Goal: Task Accomplishment & Management: Complete application form

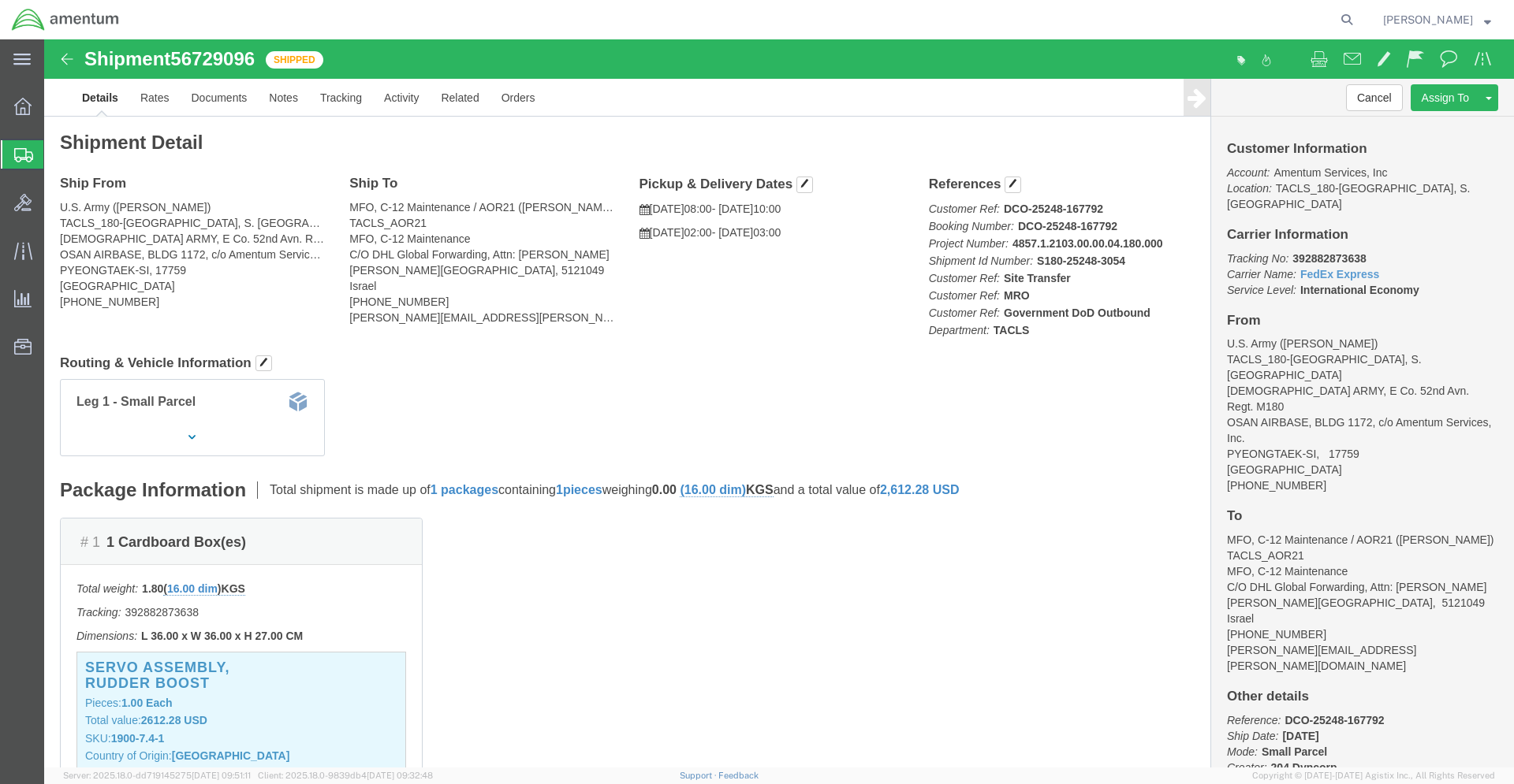
click at [56, 150] on span "Shipments" at bounding box center [49, 154] width 12 height 31
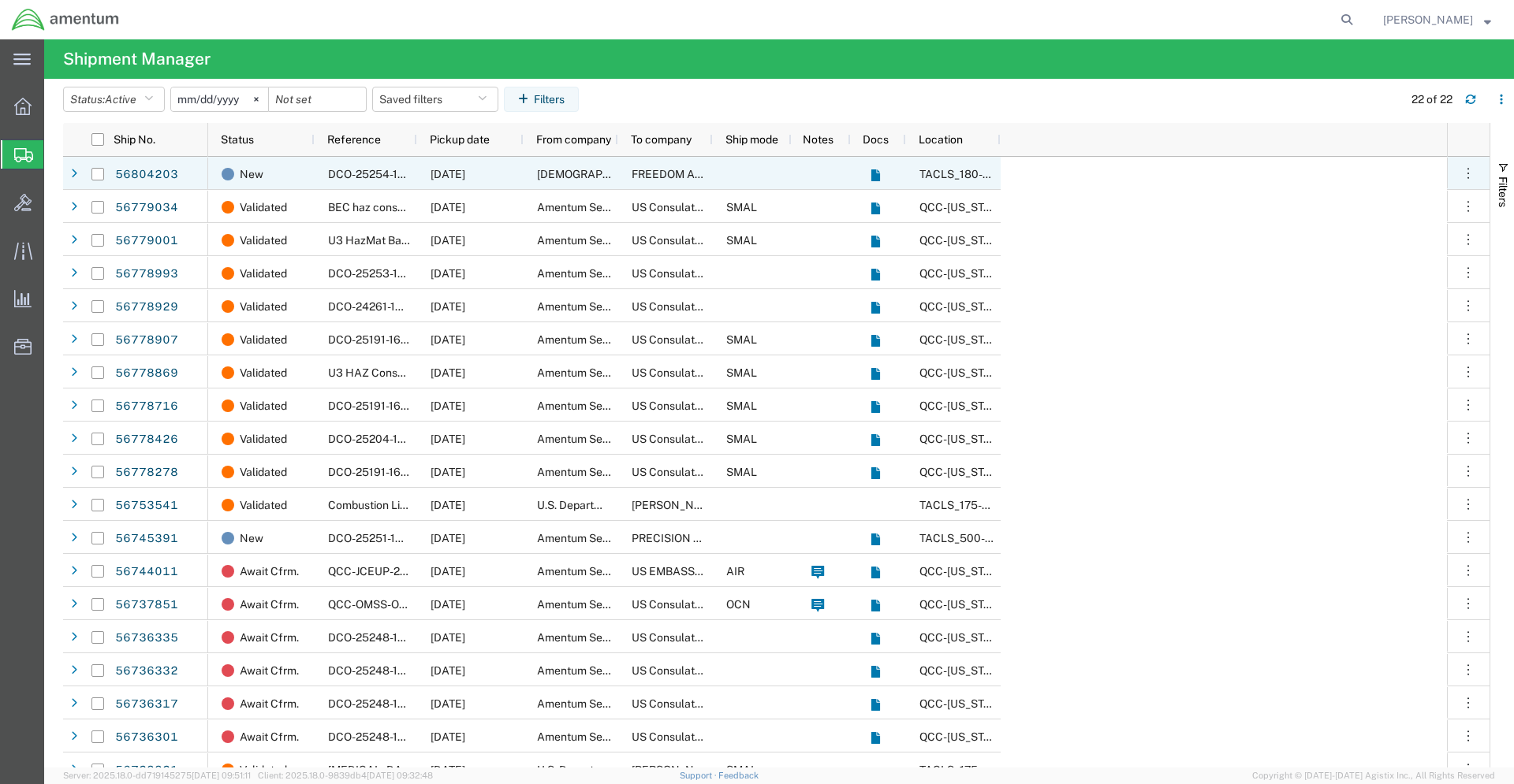
click at [618, 171] on div "[DEMOGRAPHIC_DATA] Army" at bounding box center [570, 173] width 94 height 33
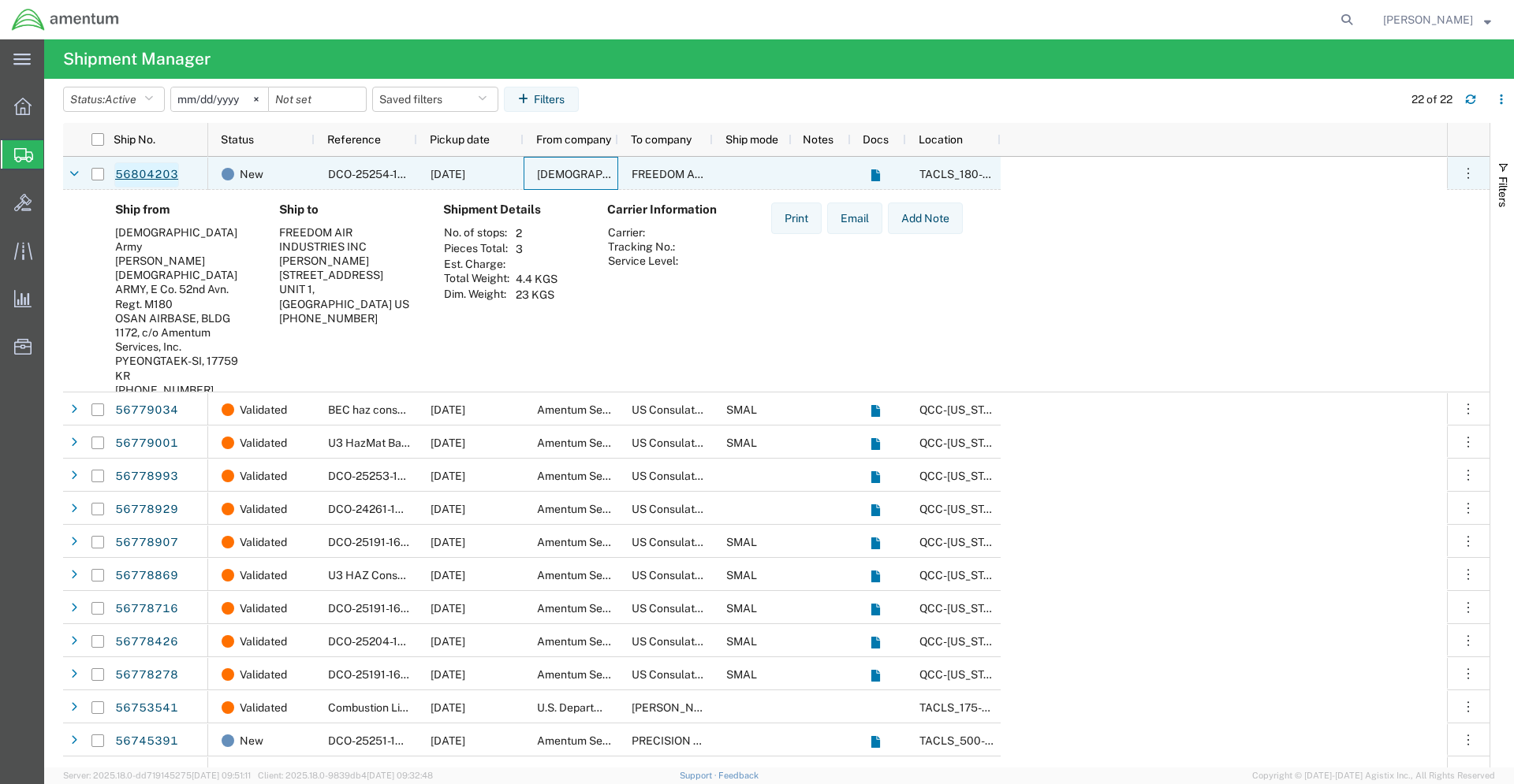
click at [133, 172] on link "56804203" at bounding box center [147, 175] width 65 height 26
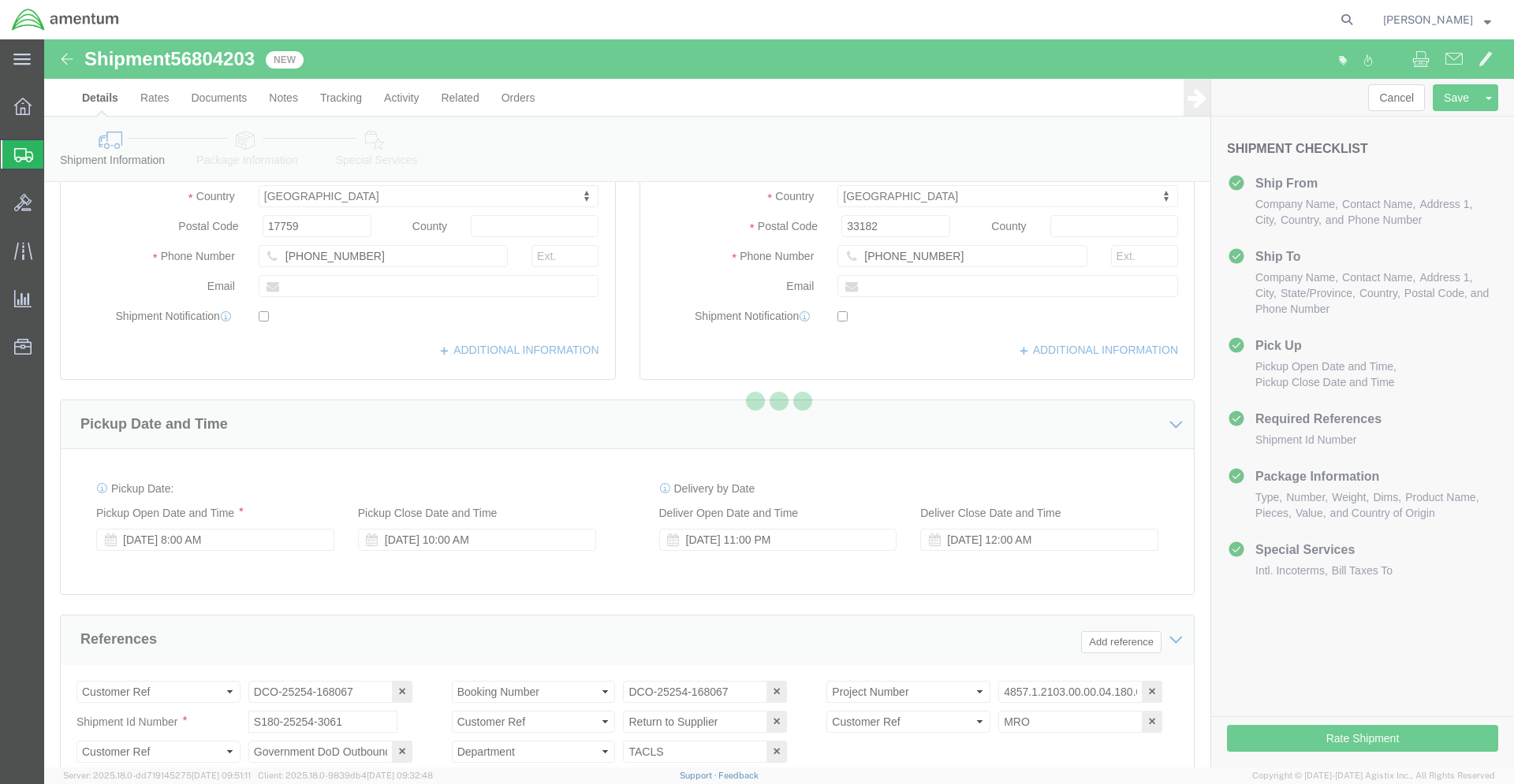
scroll to position [482, 0]
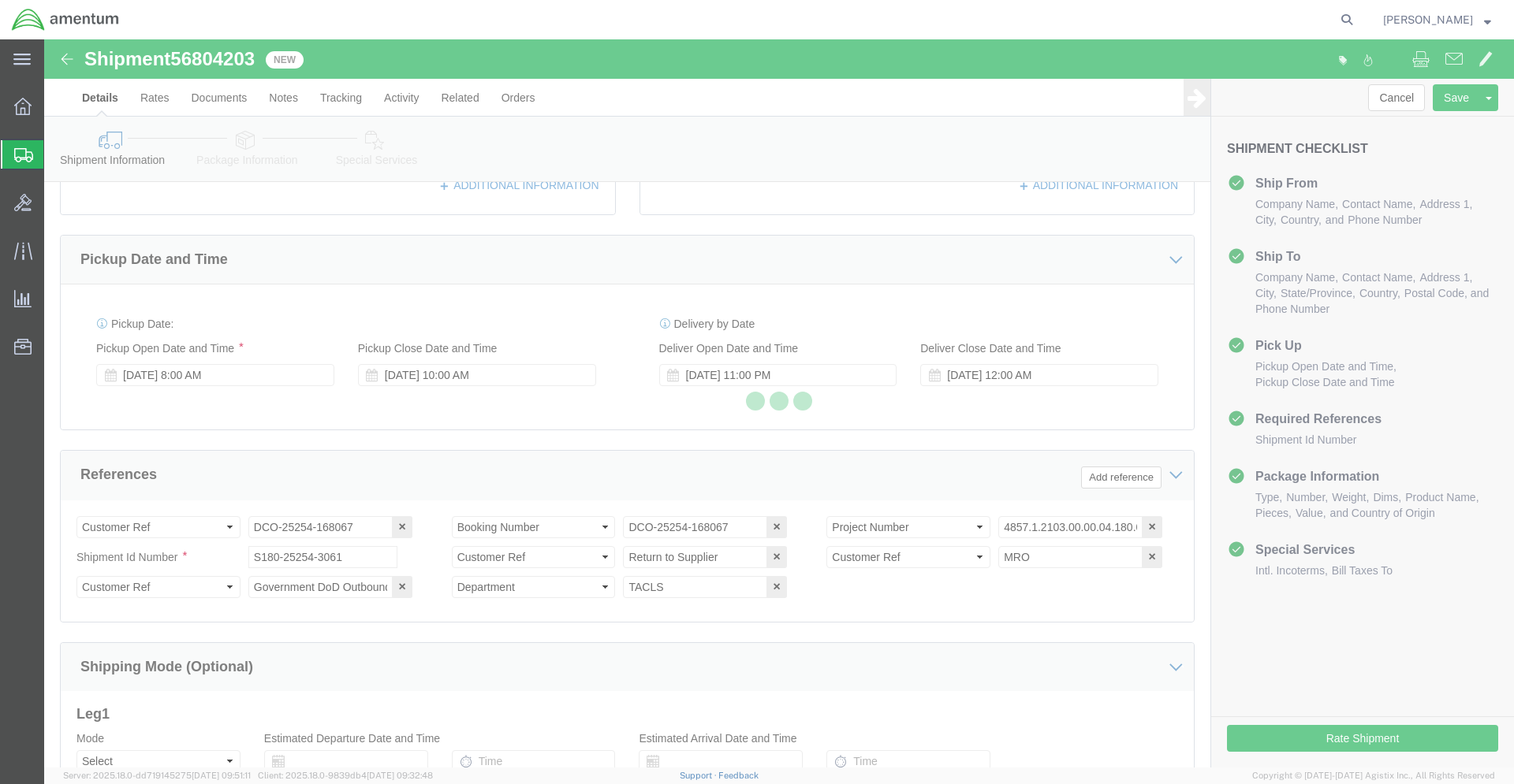
select select "42679"
select select
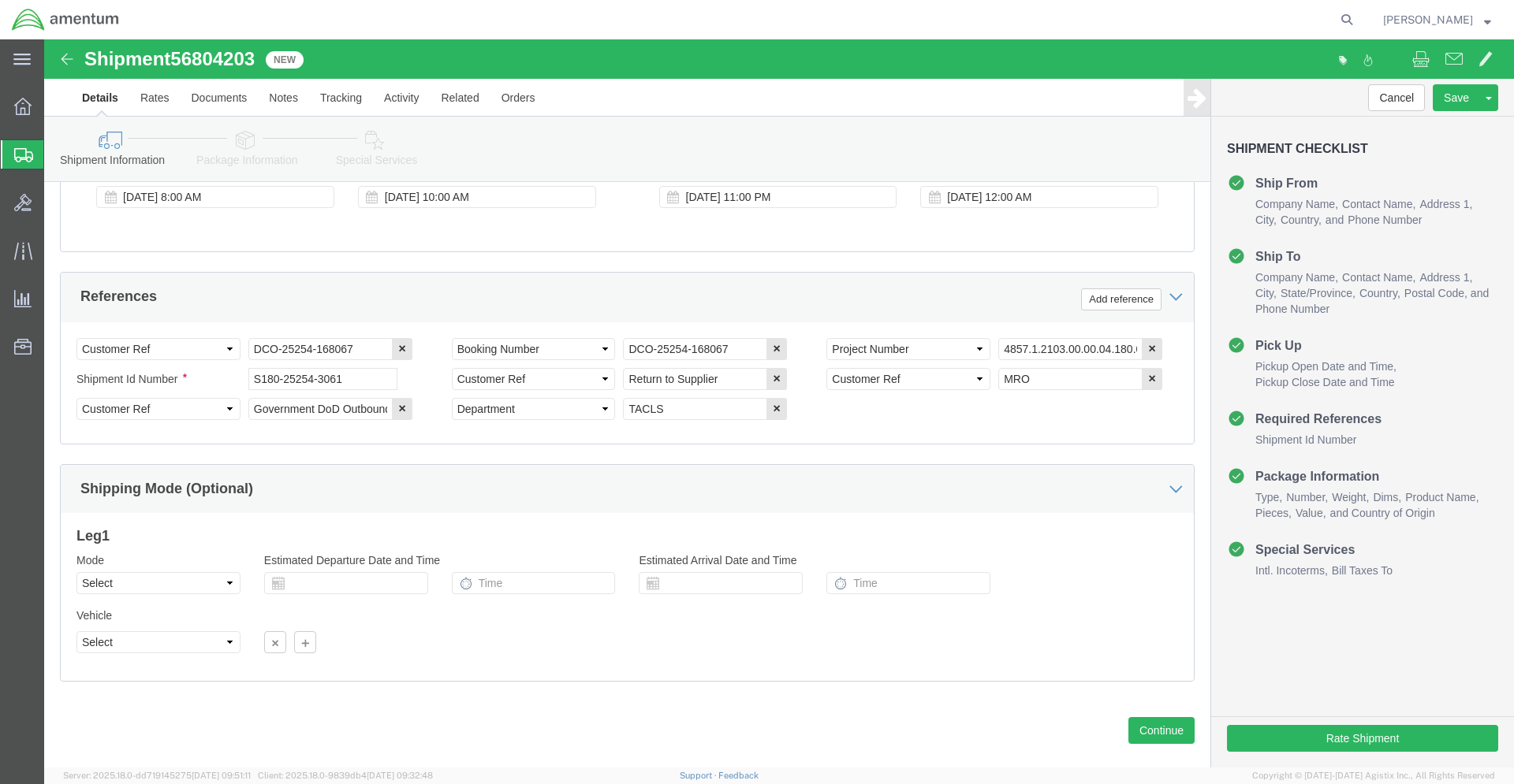
scroll to position [685, 0]
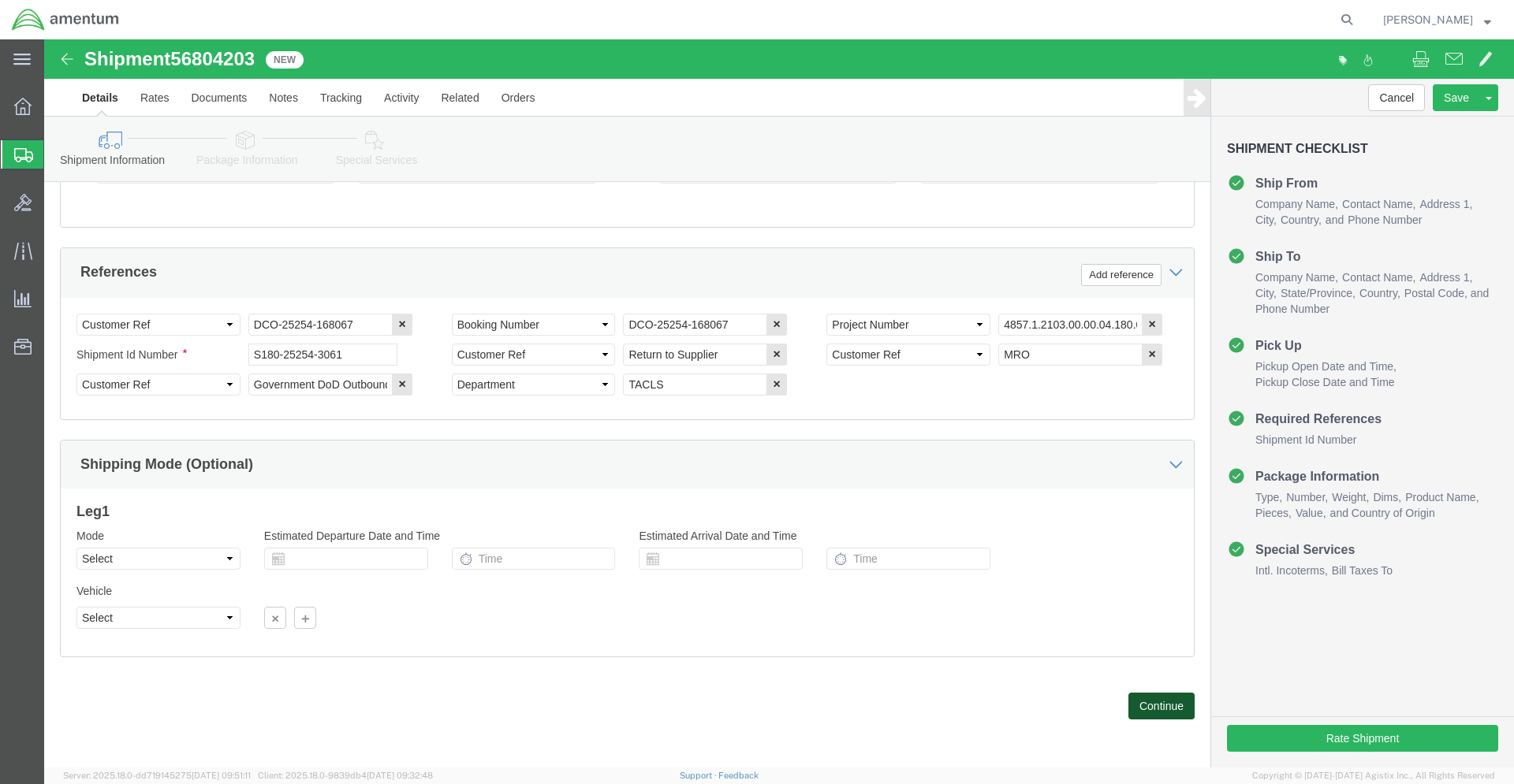
click button "Continue"
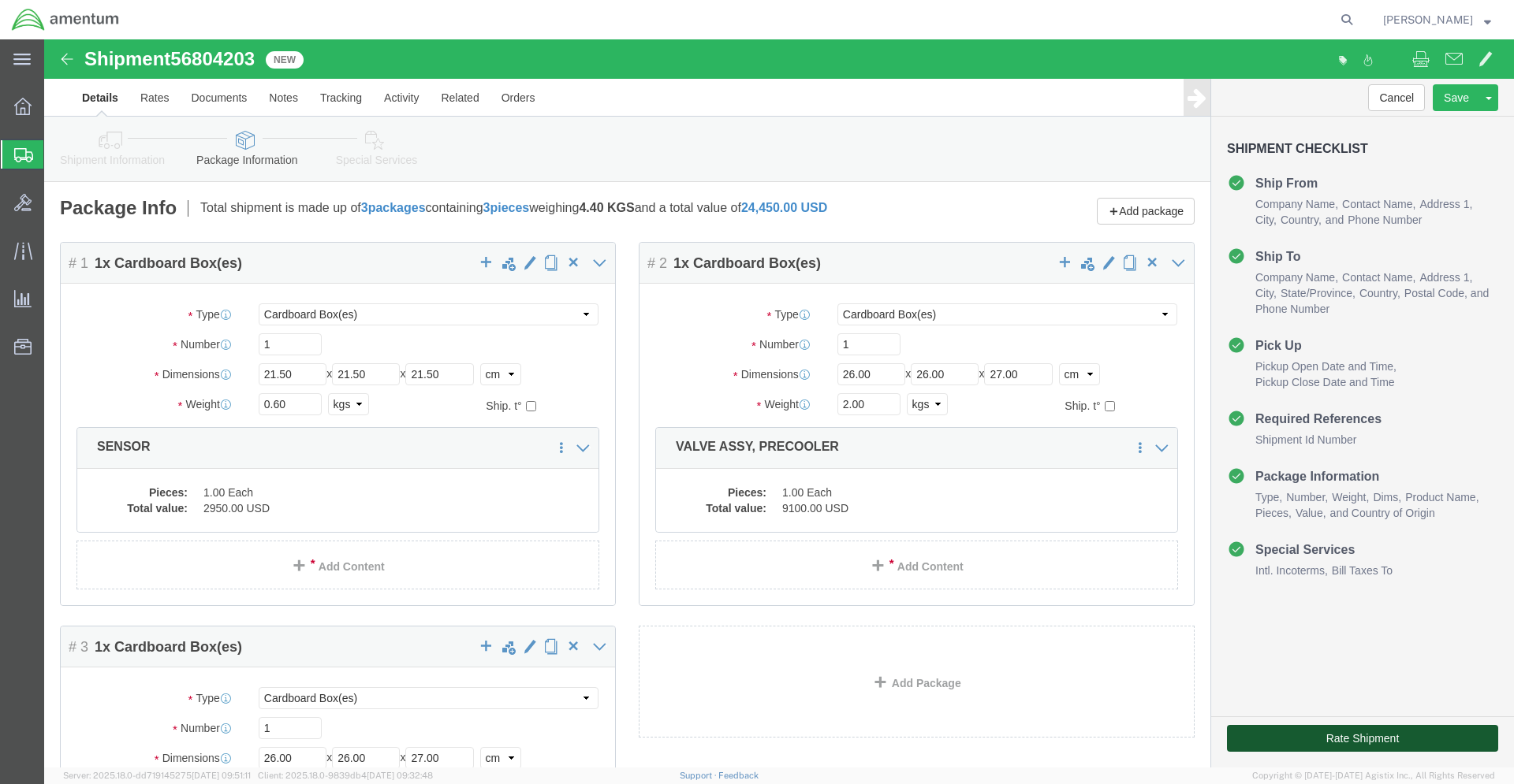
click button "Rate Shipment"
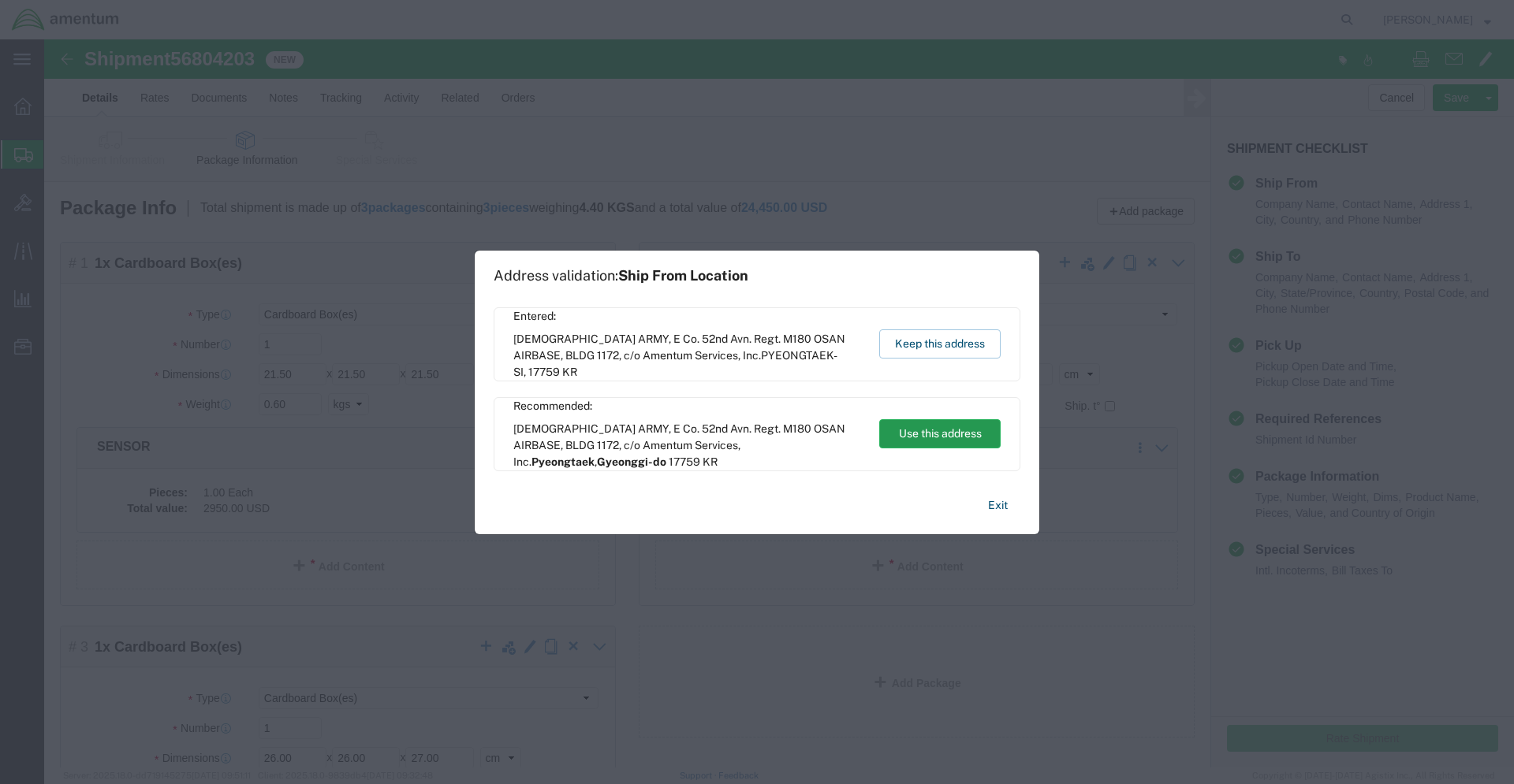
click at [920, 438] on button "Use this address" at bounding box center [940, 434] width 122 height 29
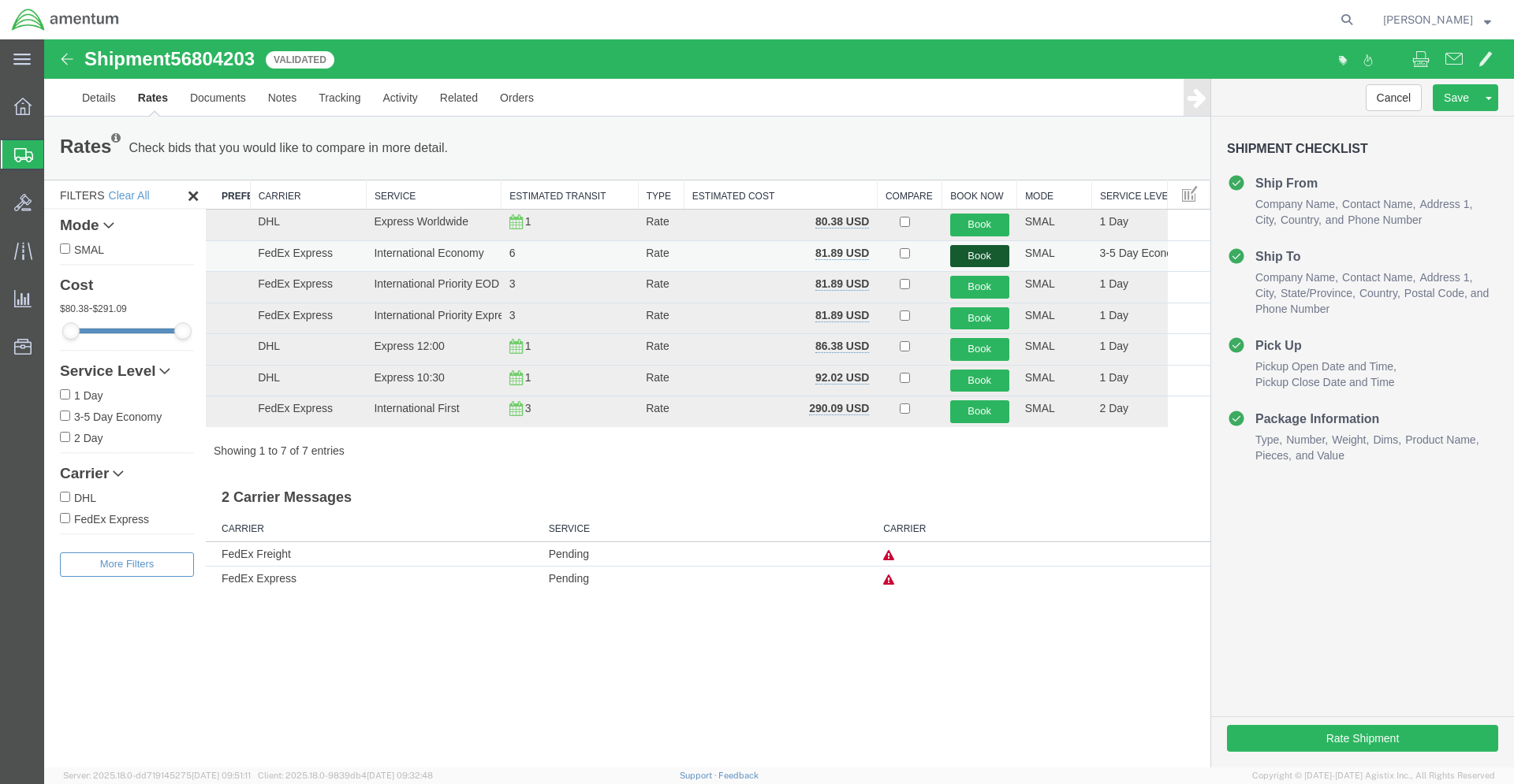
click at [986, 258] on button "Book" at bounding box center [979, 257] width 59 height 23
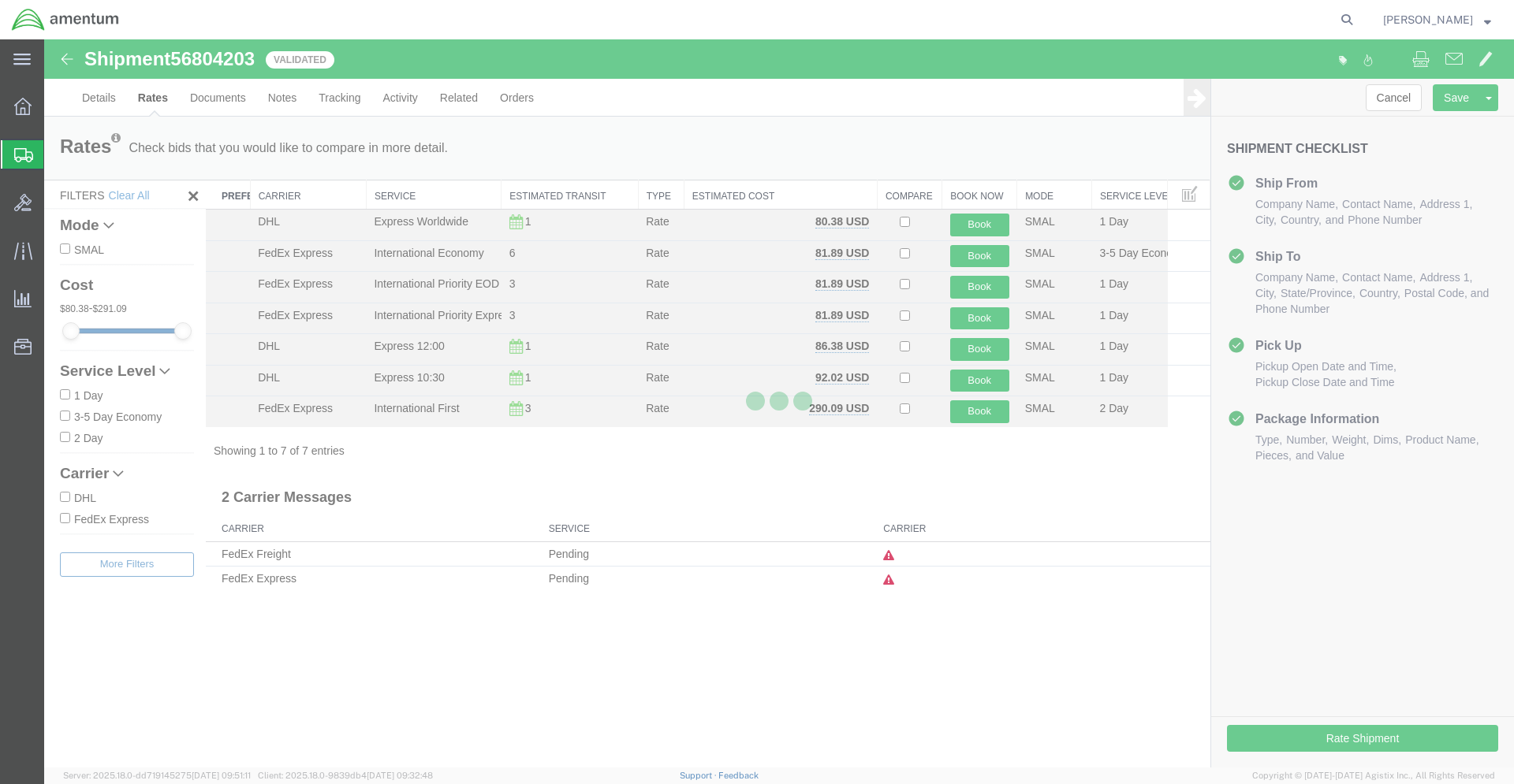
click at [967, 257] on div at bounding box center [778, 402] width 1469 height 728
click at [979, 253] on div at bounding box center [778, 402] width 1469 height 728
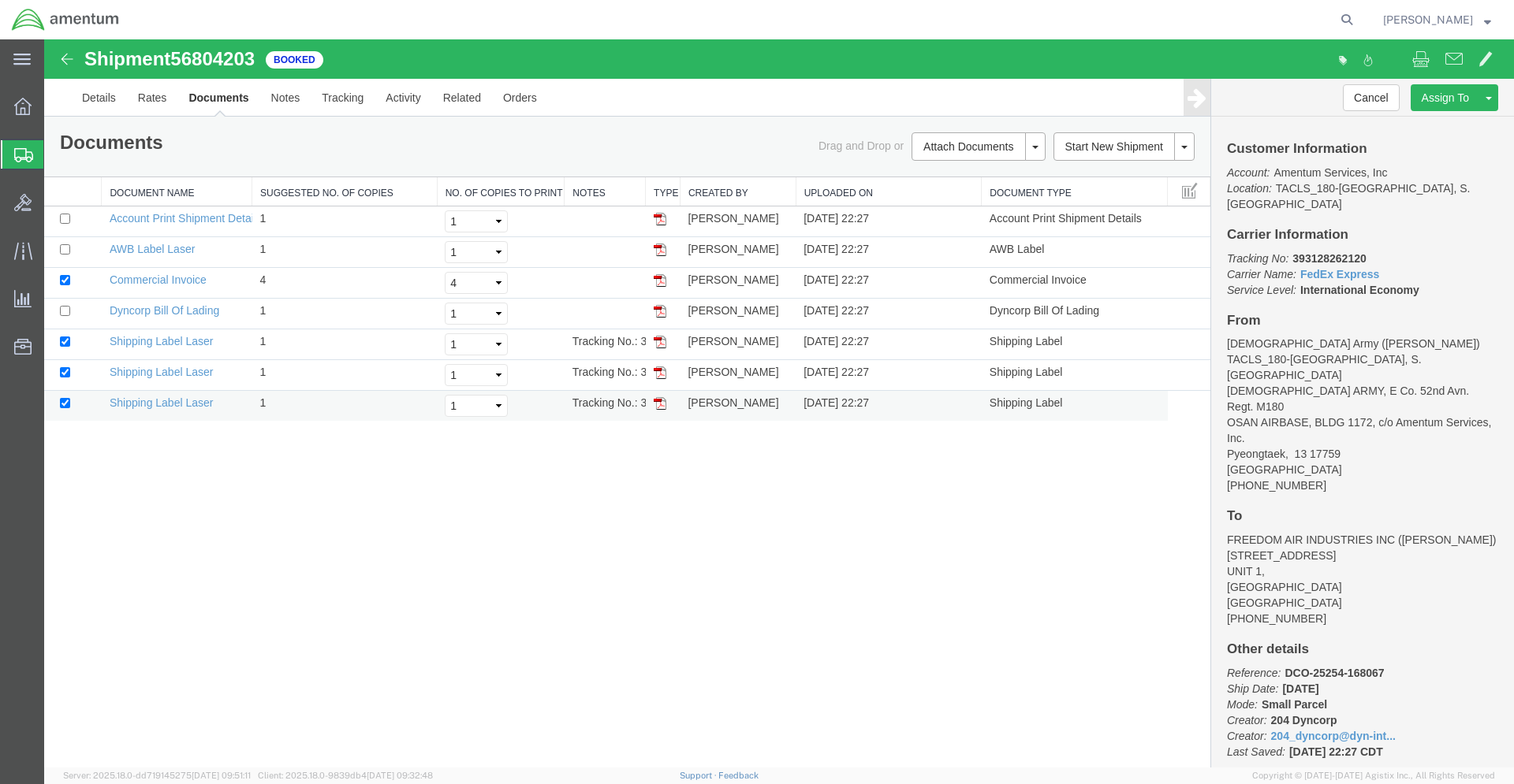
click at [655, 406] on img at bounding box center [659, 403] width 12 height 12
click at [660, 371] on img at bounding box center [659, 372] width 12 height 12
click at [659, 340] on img at bounding box center [659, 342] width 12 height 12
click at [662, 251] on img at bounding box center [659, 249] width 12 height 12
click at [665, 312] on img at bounding box center [659, 311] width 12 height 12
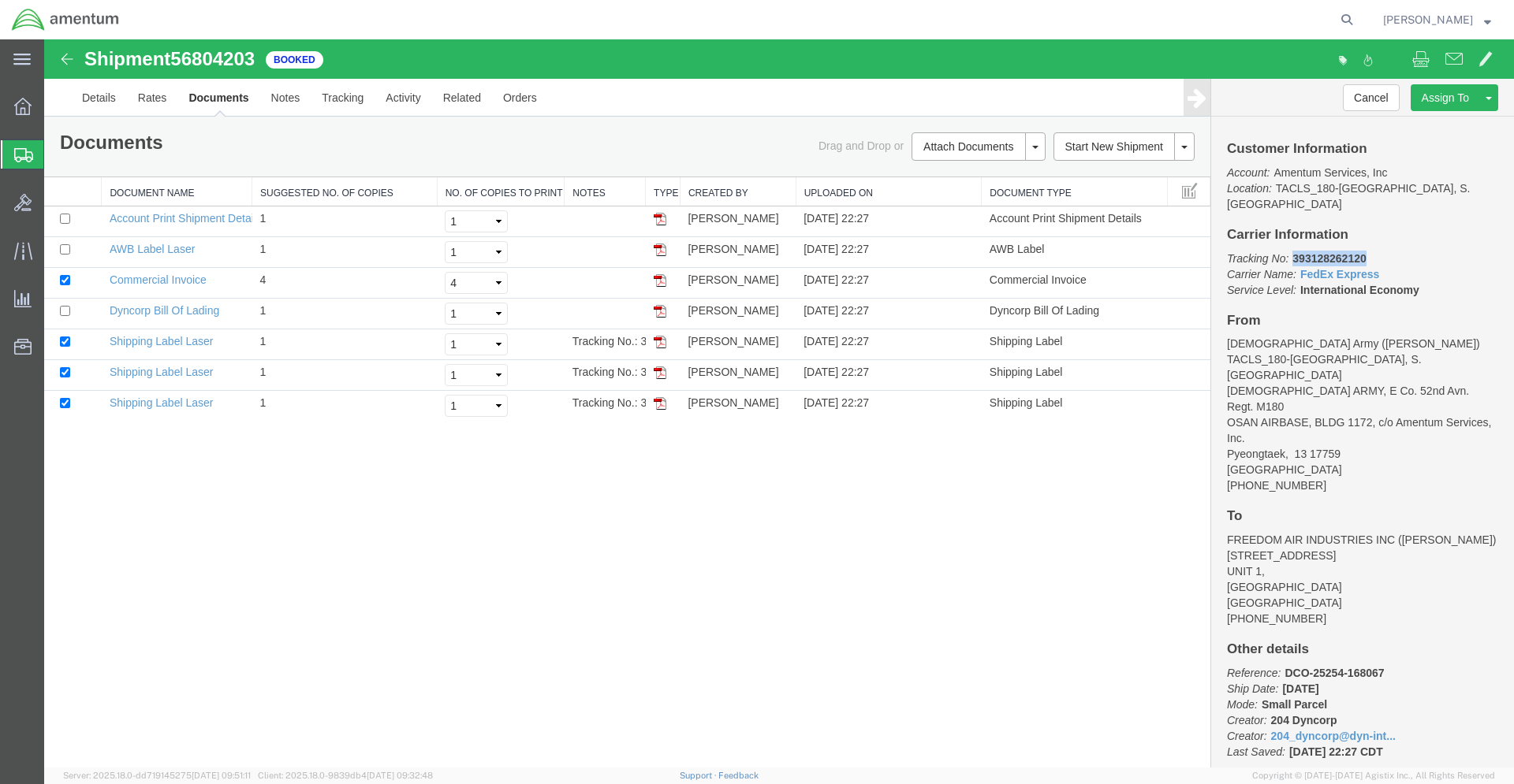
drag, startPoint x: 1291, startPoint y: 245, endPoint x: 1372, endPoint y: 241, distance: 81.1
click at [1372, 250] on p "Tracking No: 393128262120 Carrier Name: FedEx Express FedEx Express Service Lev…" at bounding box center [1362, 274] width 271 height 48
copy b "393128262120"
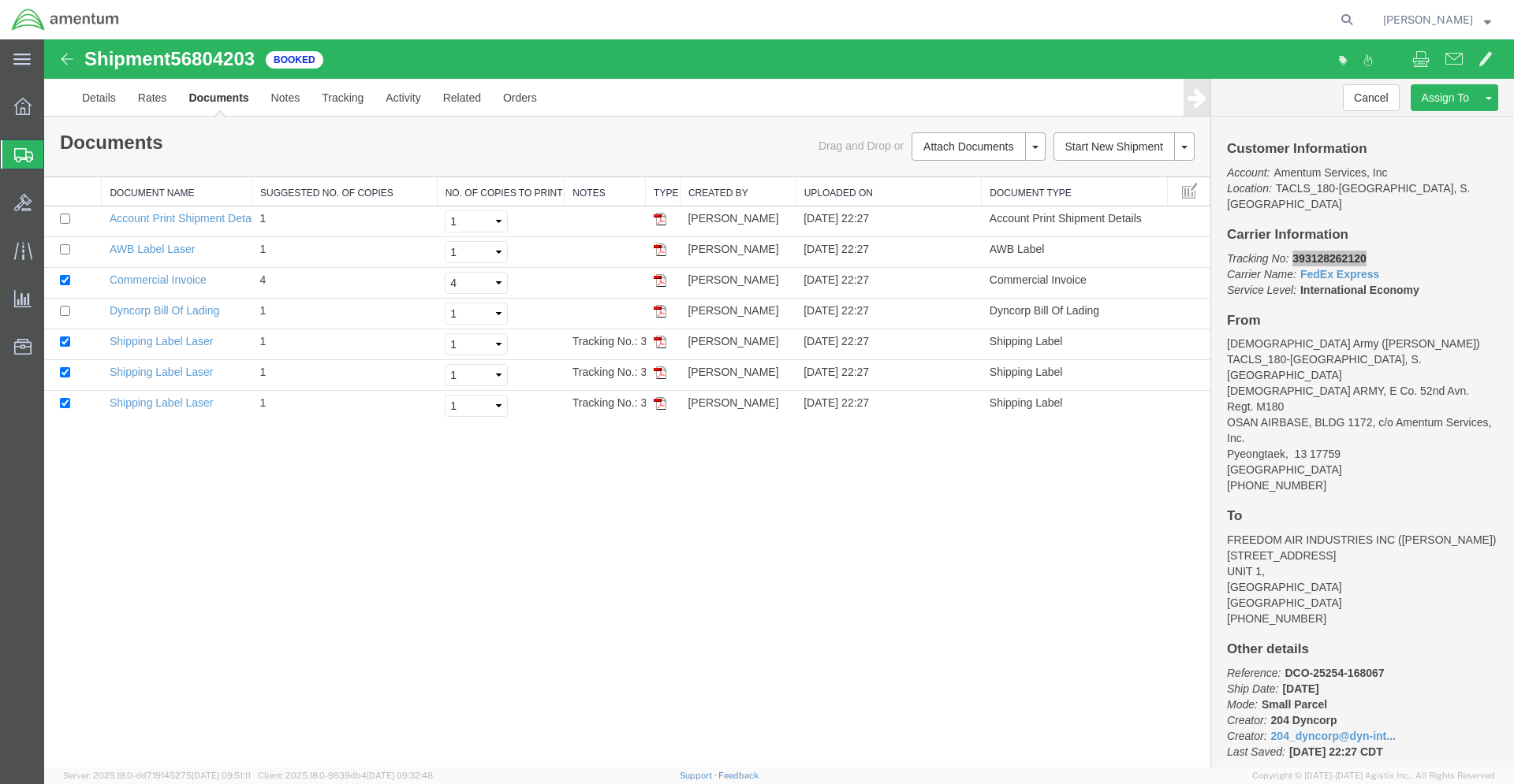
click at [56, 156] on span "Shipments" at bounding box center [49, 154] width 12 height 31
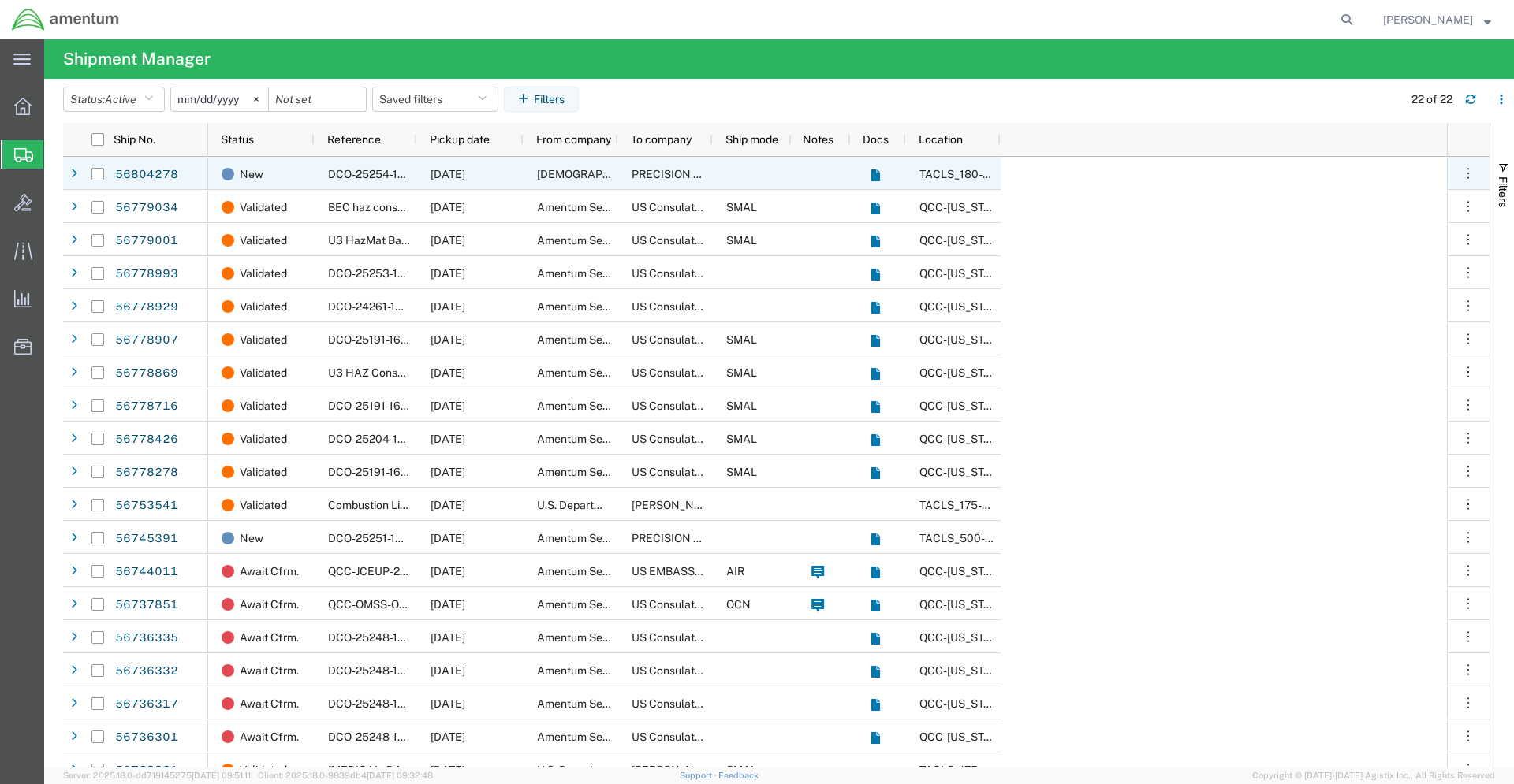
click at [674, 174] on span "PRECISION ACCESSORIES AND INSTRUMENTS" at bounding box center [755, 173] width 246 height 12
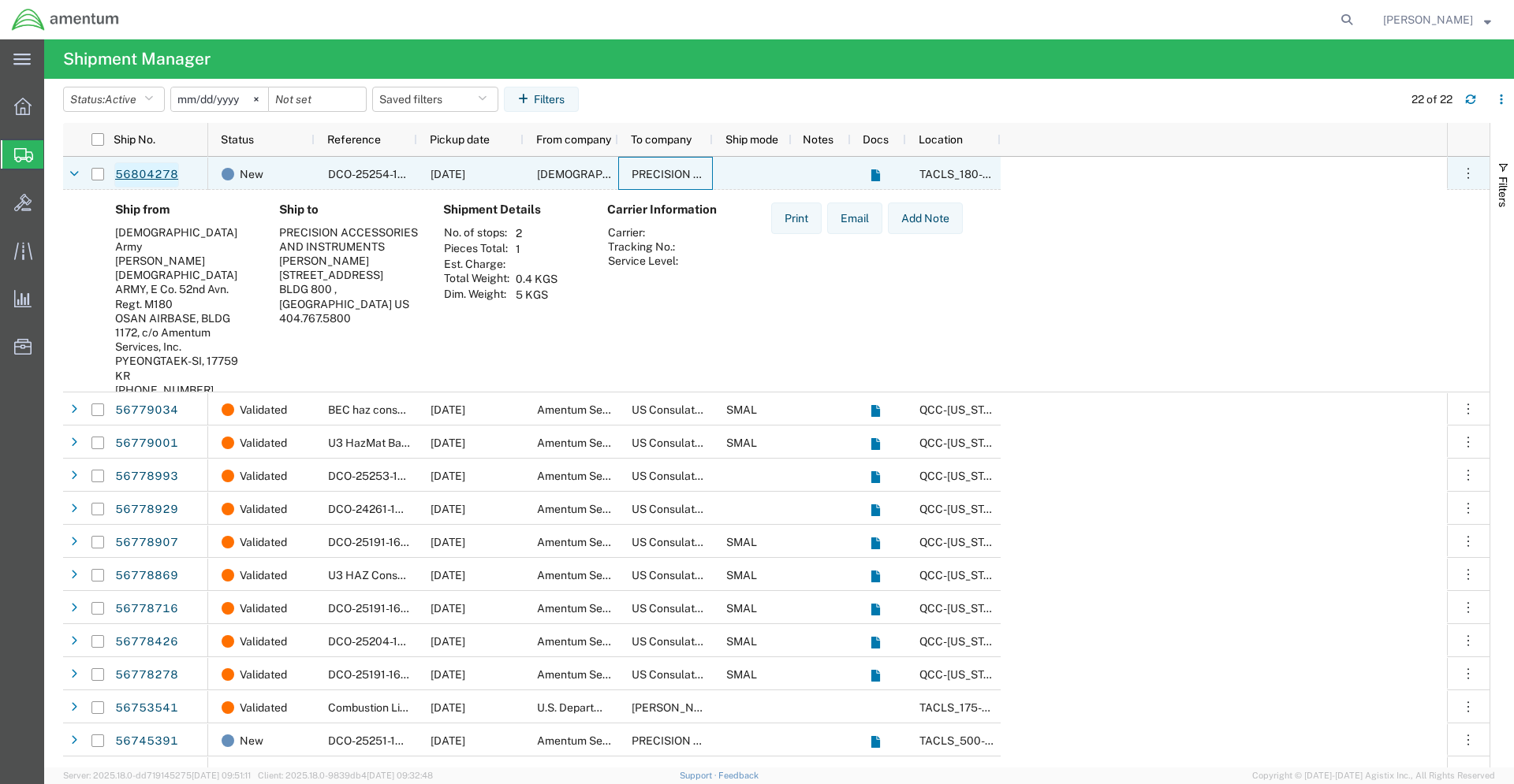
click at [153, 172] on link "56804278" at bounding box center [147, 175] width 65 height 26
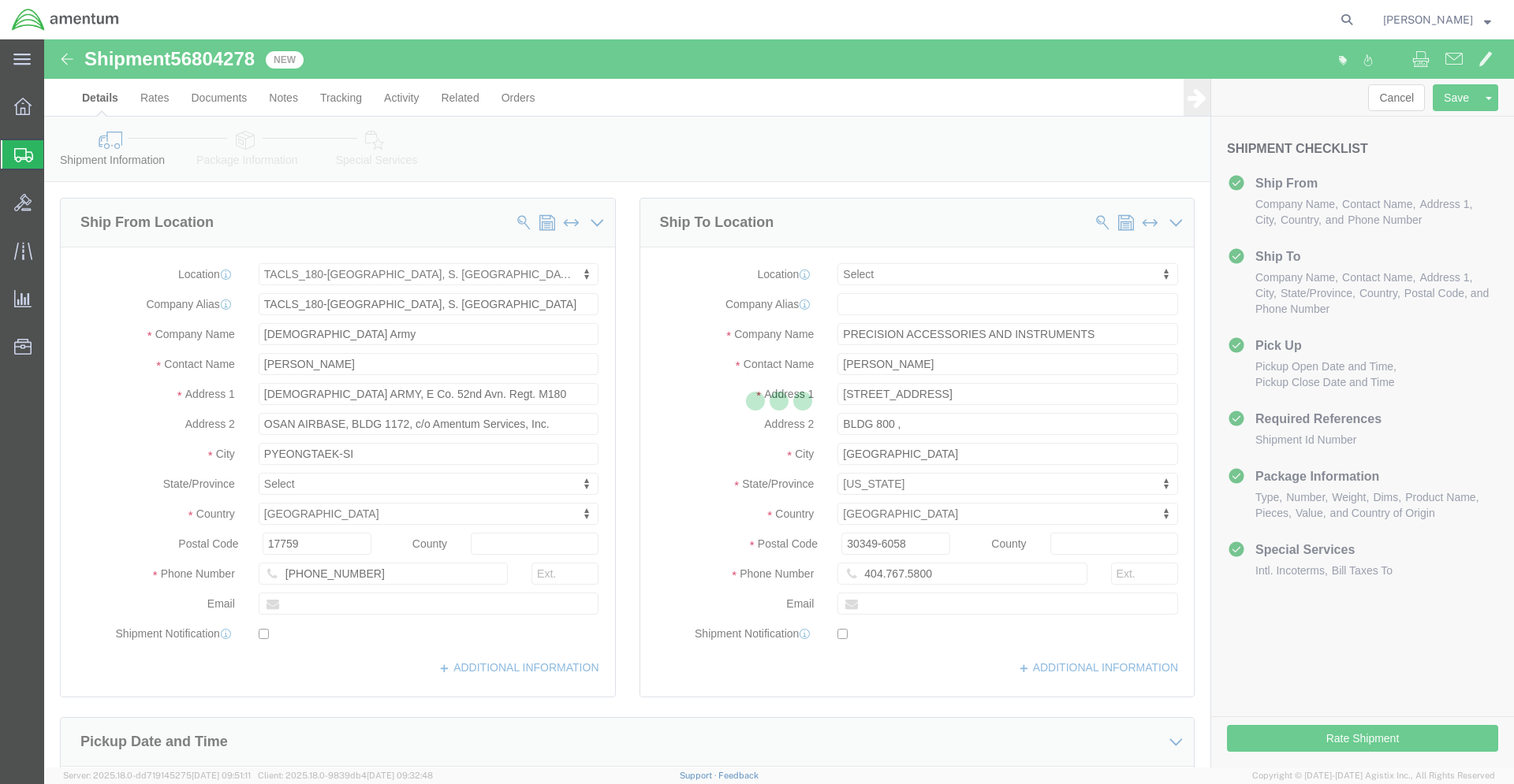
click div
select select "42679"
select select
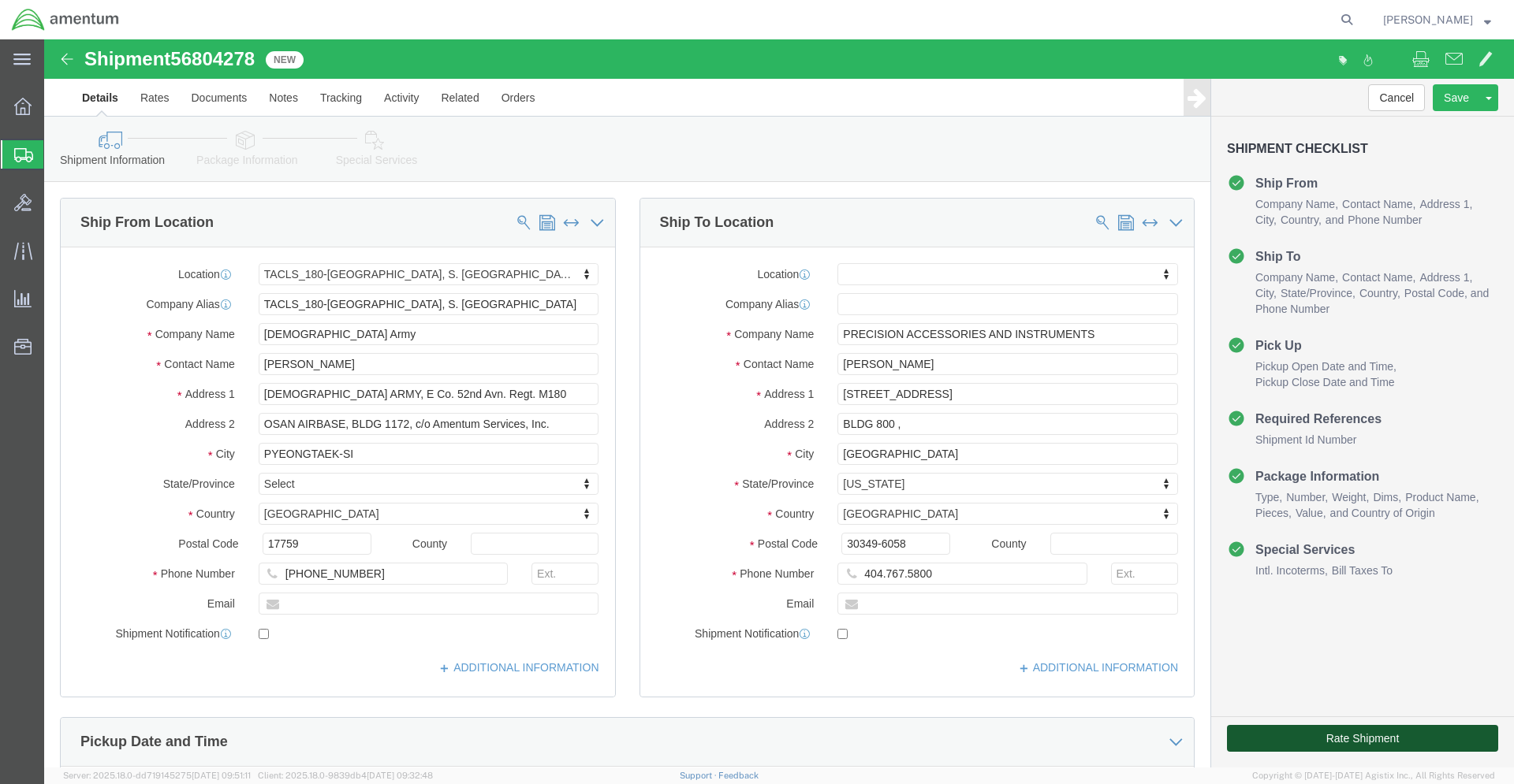
click button "Rate Shipment"
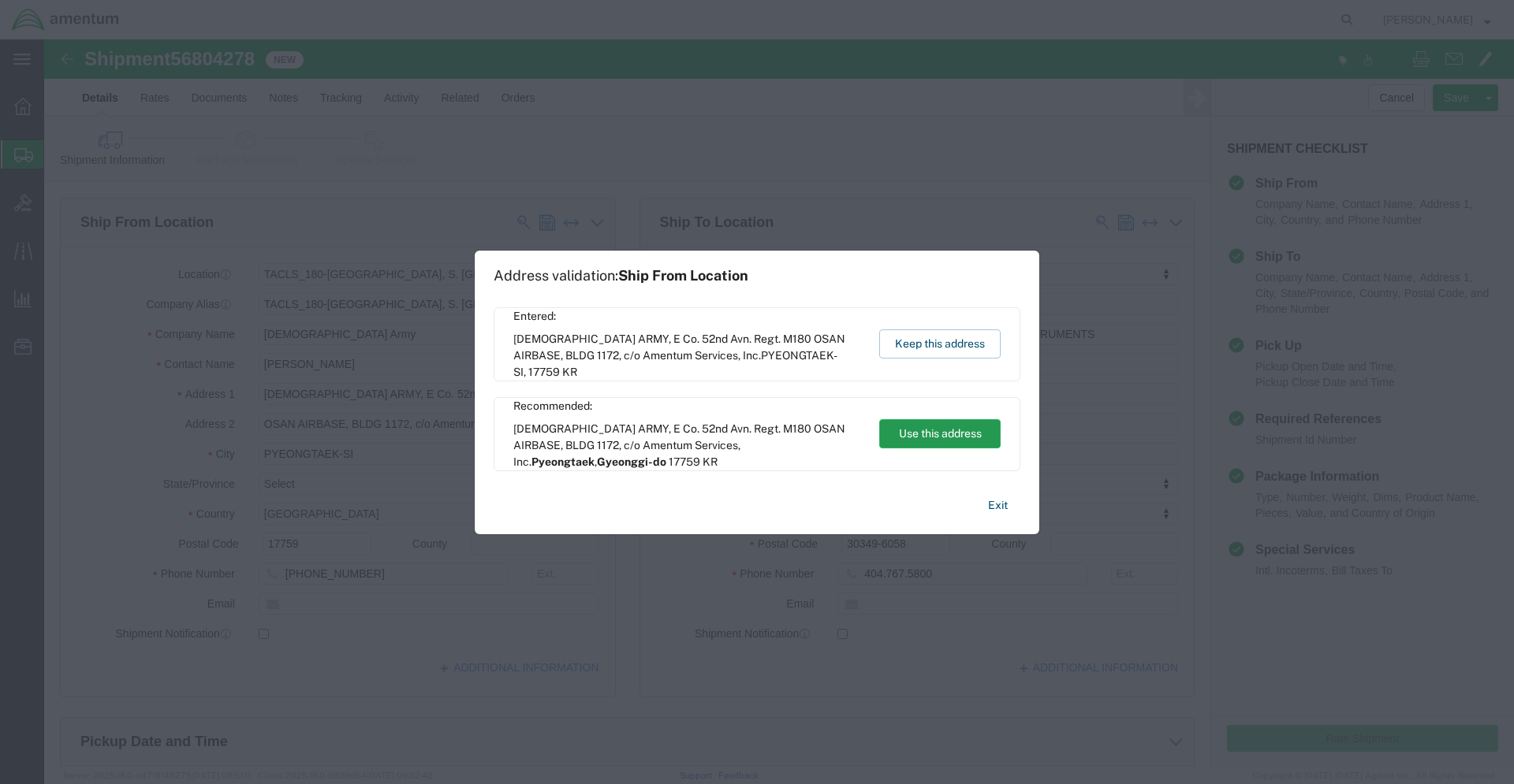
click at [917, 429] on button "Use this address" at bounding box center [940, 434] width 122 height 29
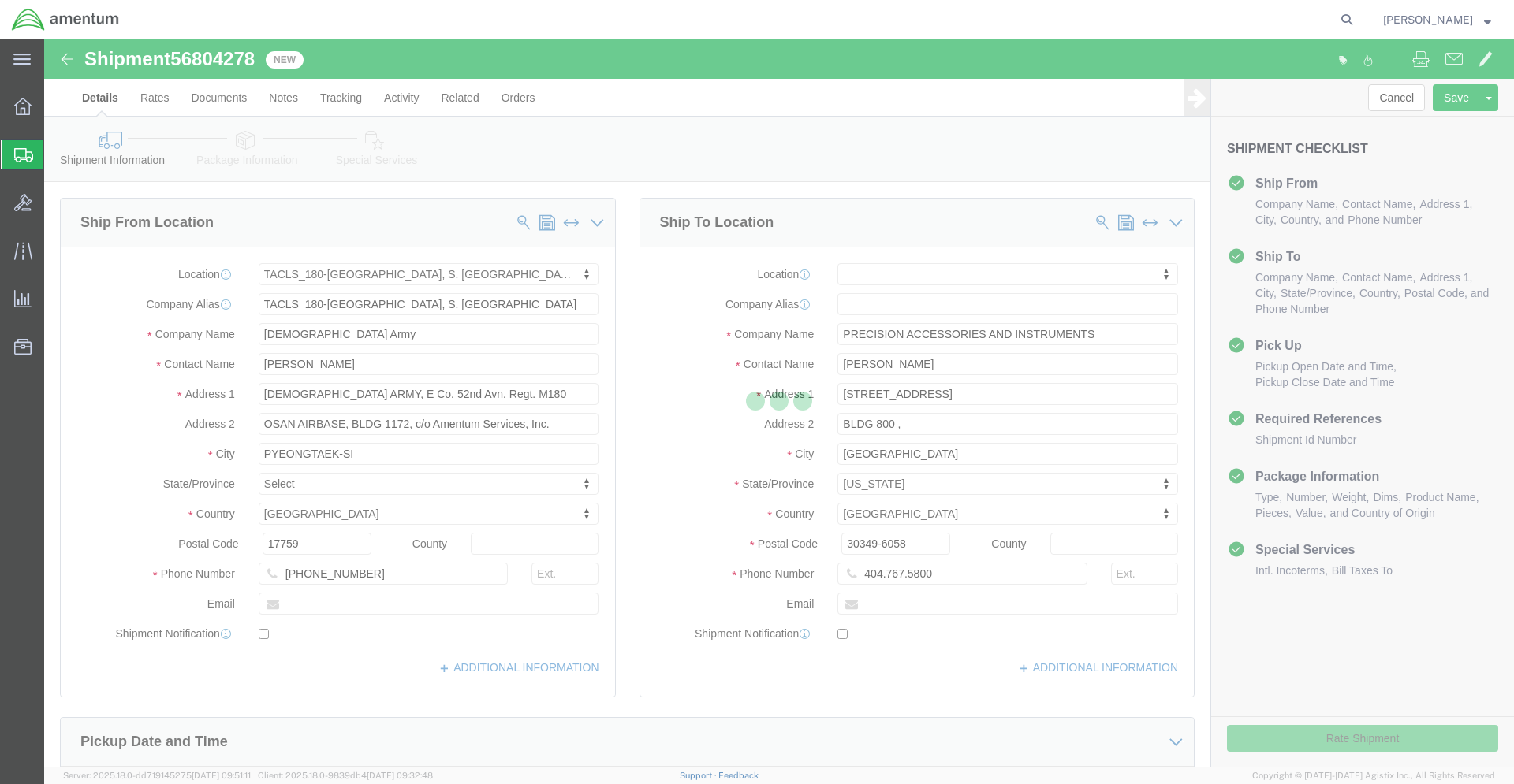
select select "13"
type input "Pyeongtaek"
select select "42679"
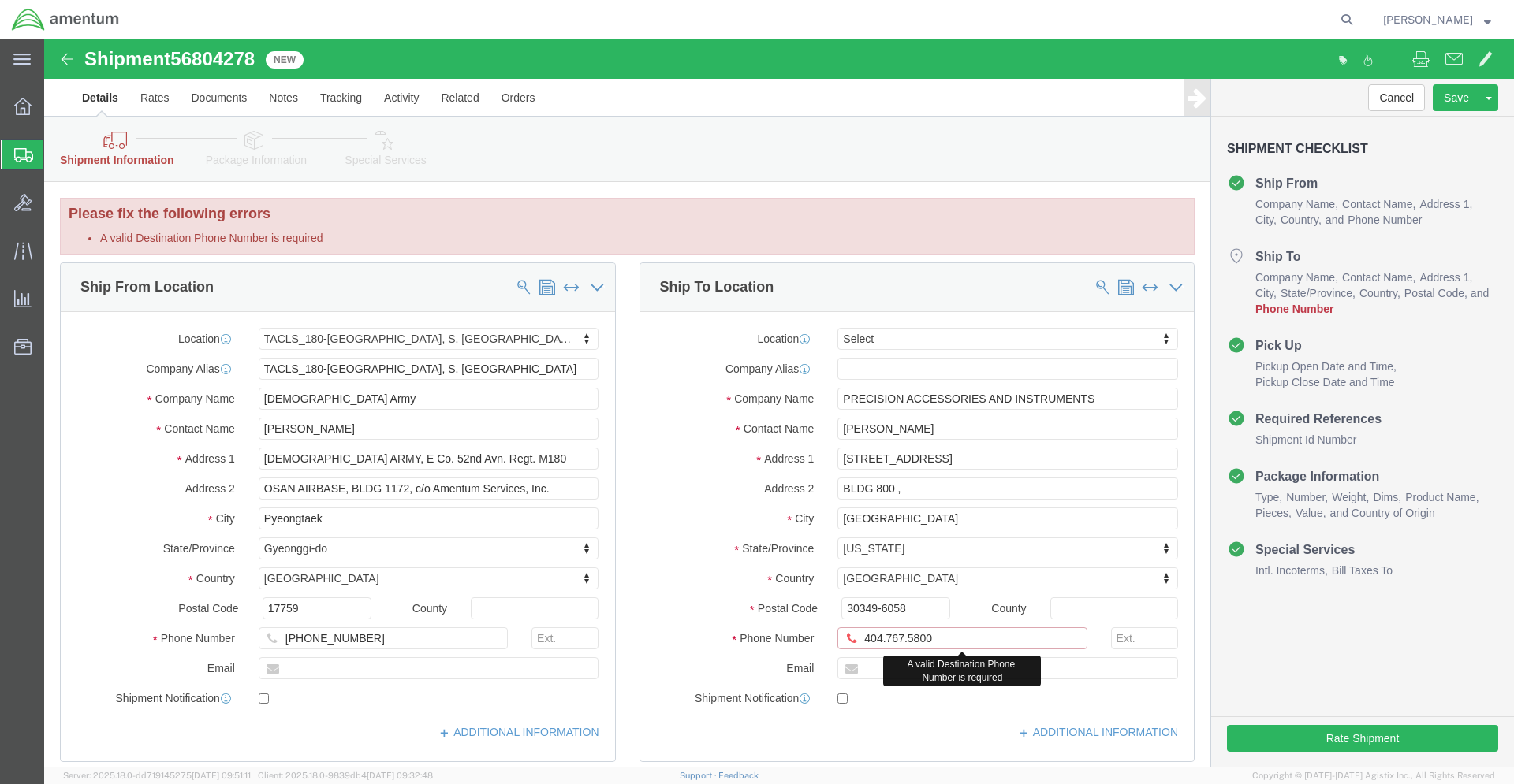
click input "404.767.5800"
drag, startPoint x: 863, startPoint y: 600, endPoint x: 882, endPoint y: 642, distance: 46.1
click input "404-767.5800"
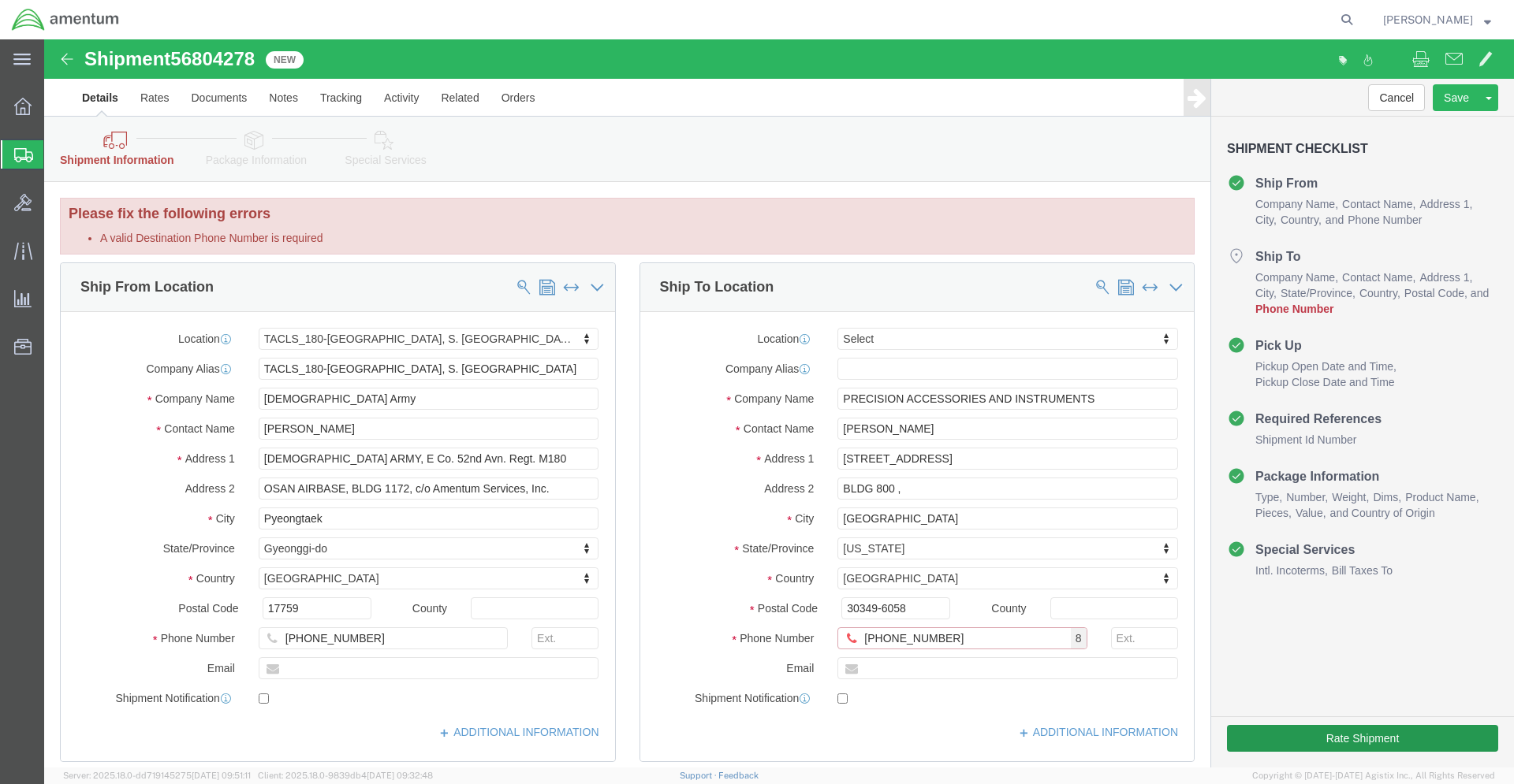
type input "[PHONE_NUMBER]"
click button "Rate Shipment"
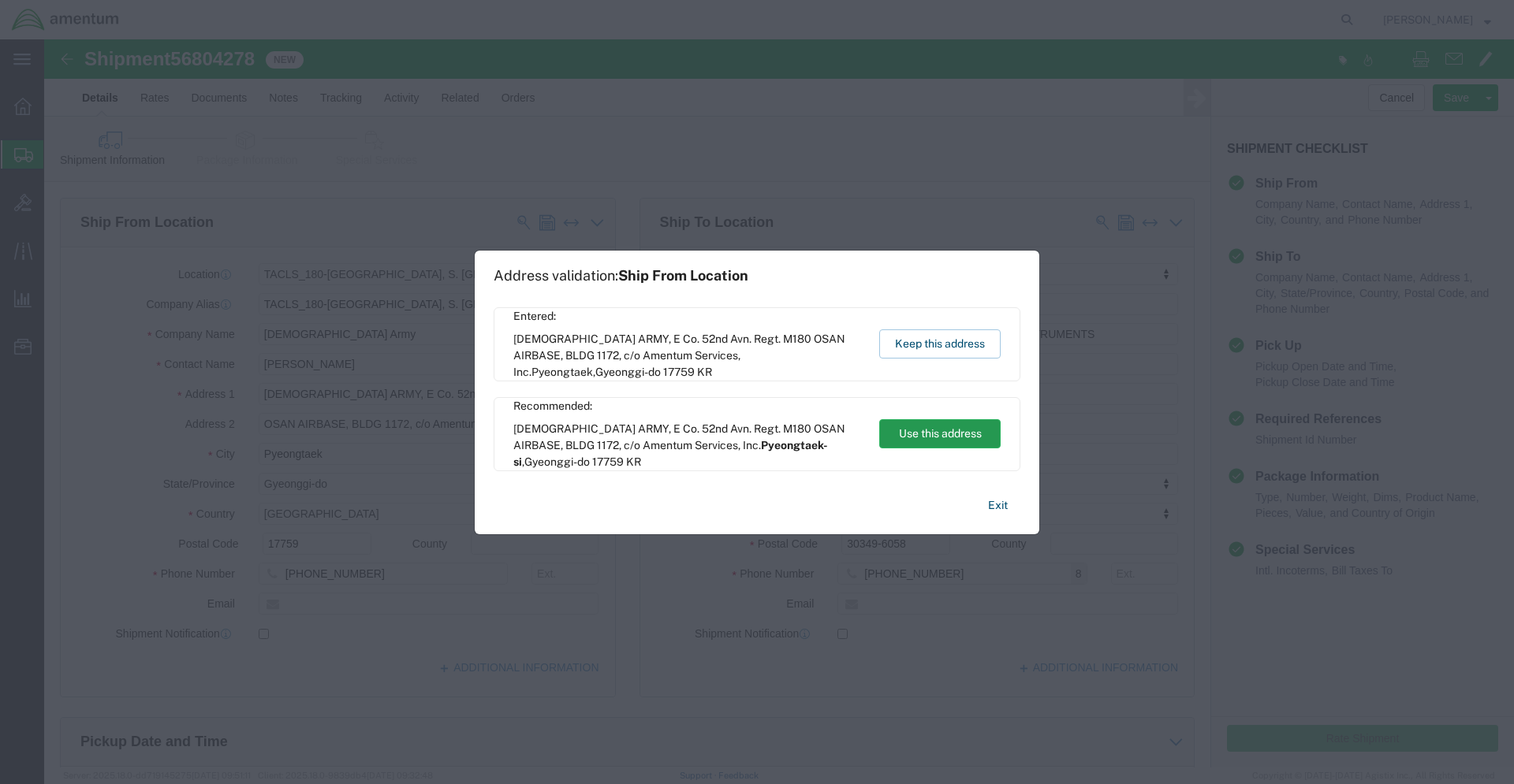
click at [914, 441] on button "Use this address" at bounding box center [940, 434] width 122 height 29
type input "Pyeongtaek-si"
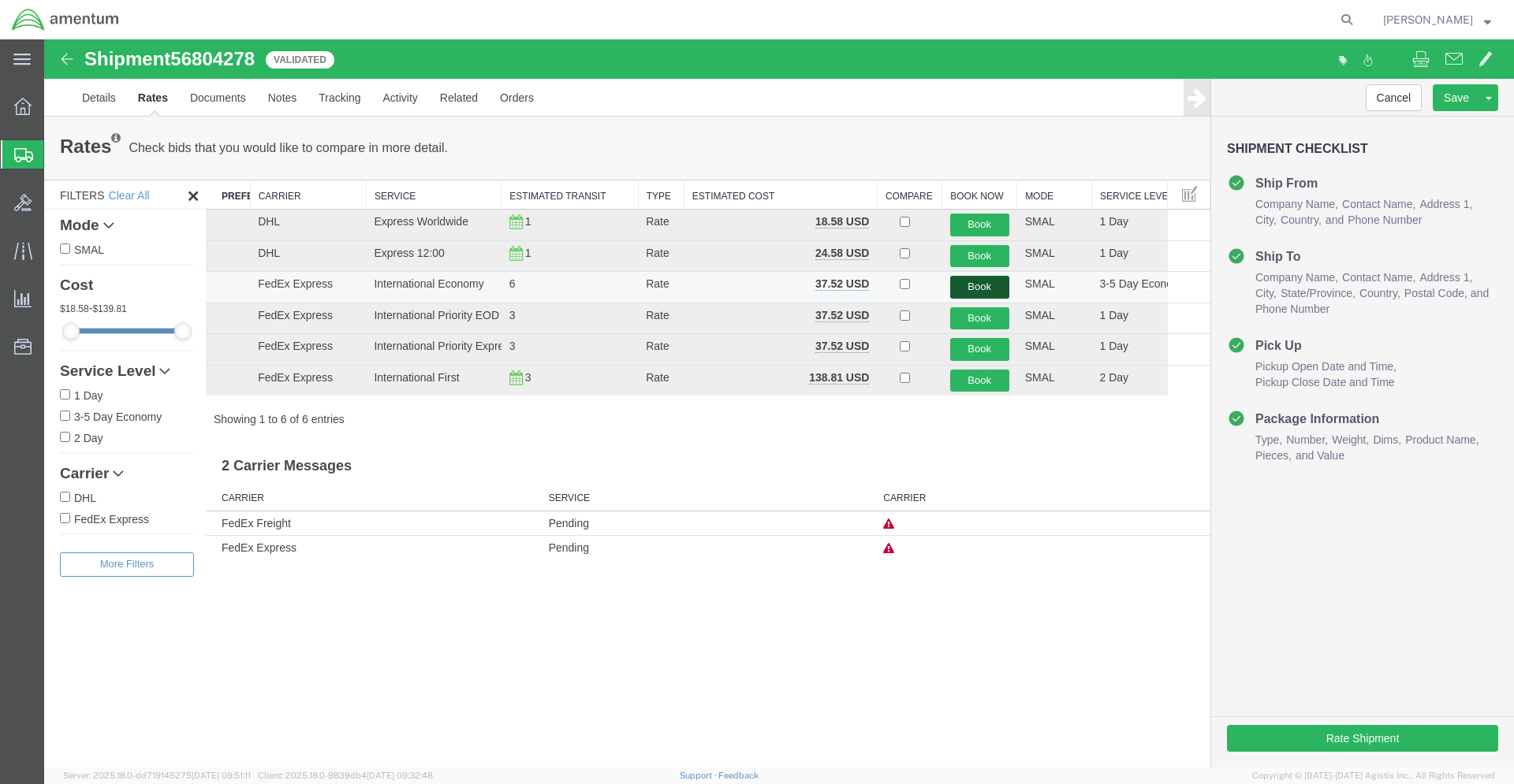
click at [973, 282] on button "Book" at bounding box center [979, 287] width 59 height 23
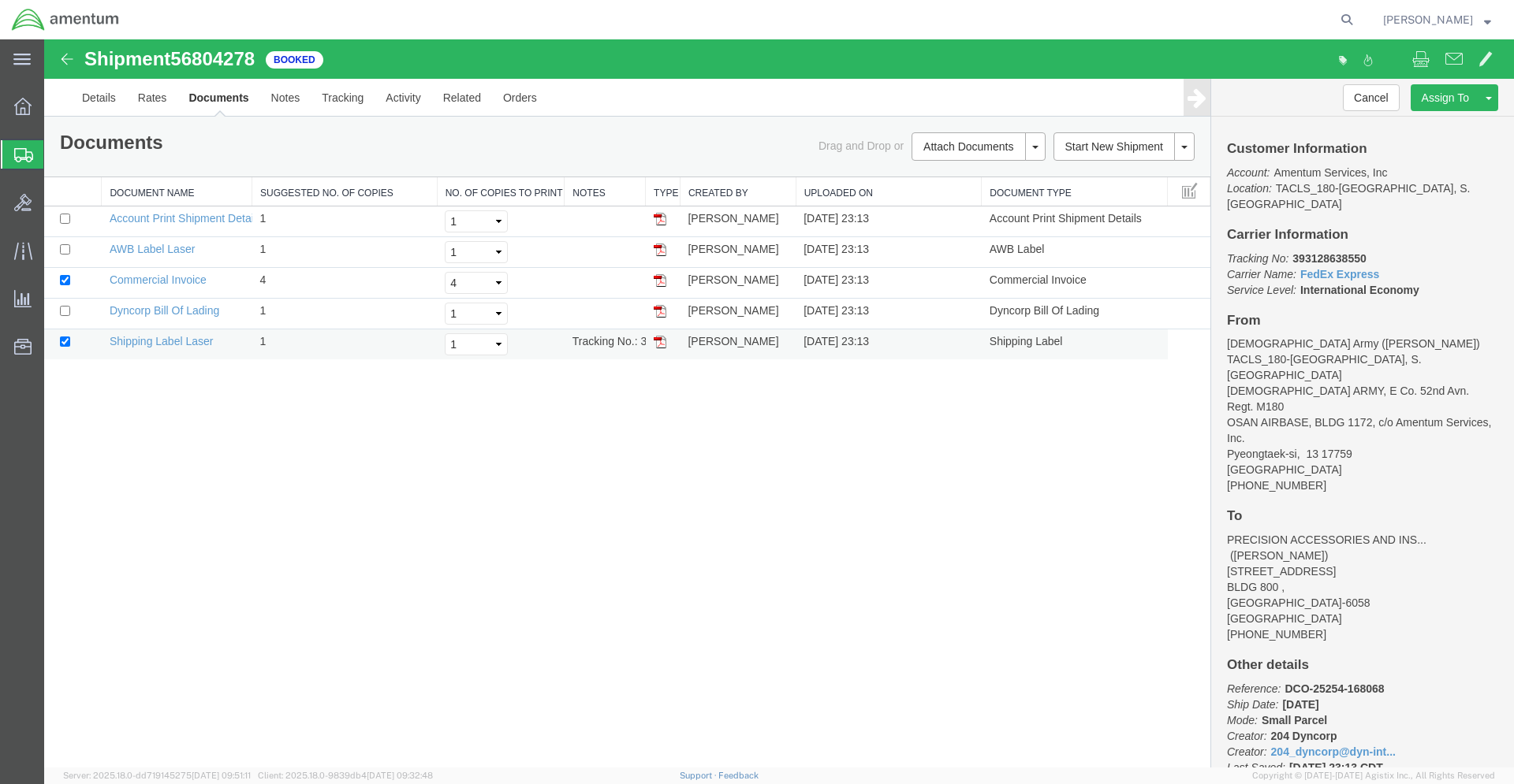
click at [659, 343] on img at bounding box center [659, 342] width 12 height 12
click at [660, 255] on img at bounding box center [659, 249] width 12 height 12
click at [662, 315] on img at bounding box center [659, 311] width 12 height 12
